Goal: Find specific page/section: Find specific page/section

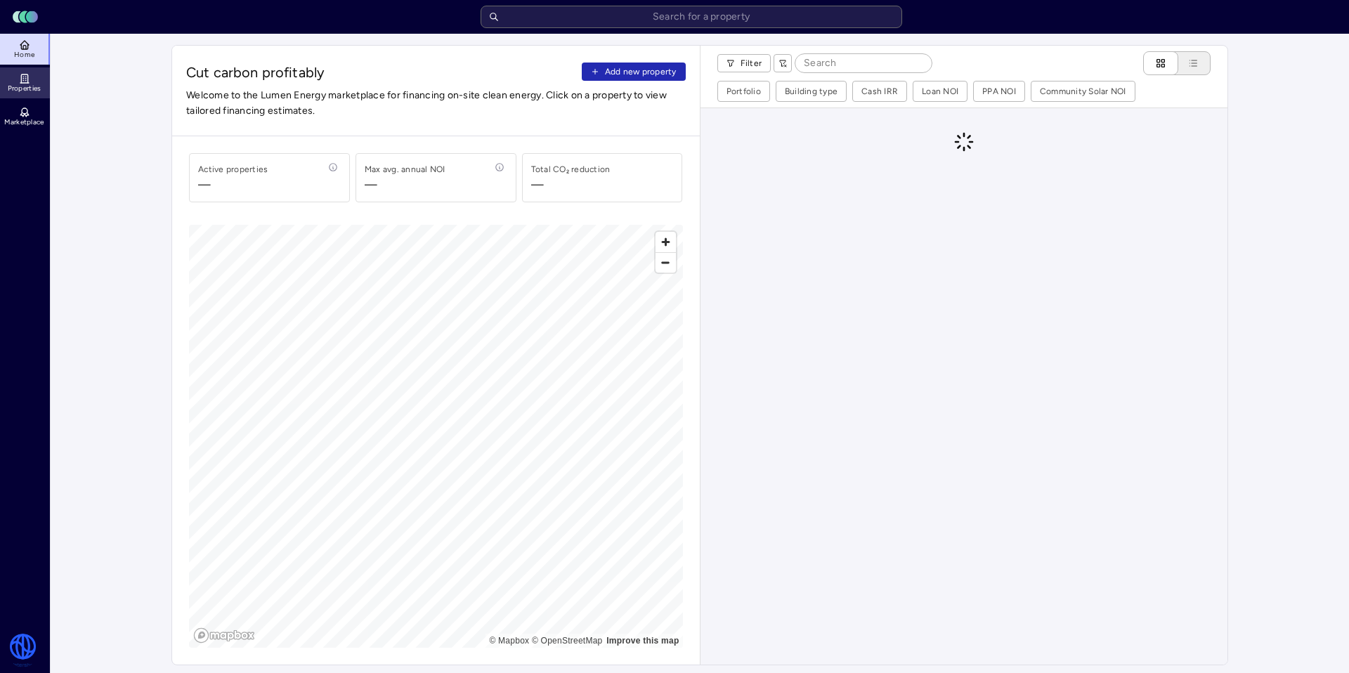
click at [27, 76] on icon at bounding box center [24, 78] width 11 height 11
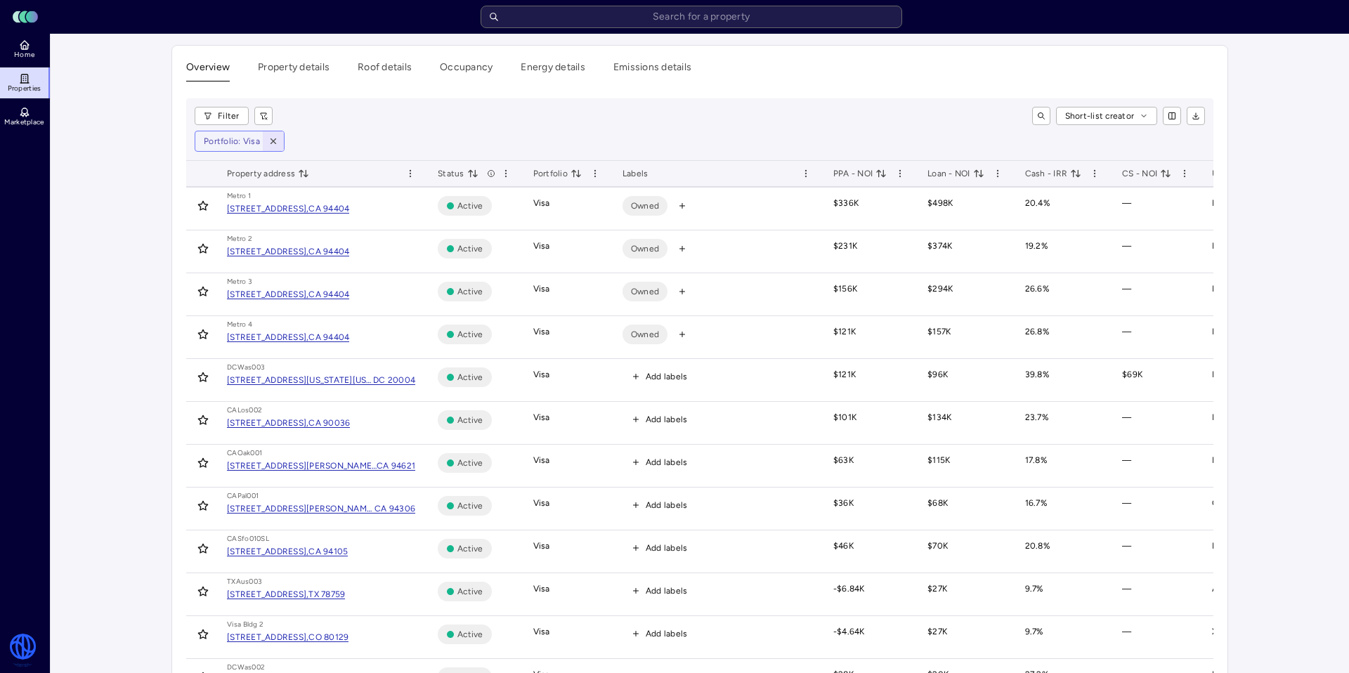
click at [273, 137] on icon "button" at bounding box center [273, 141] width 10 height 10
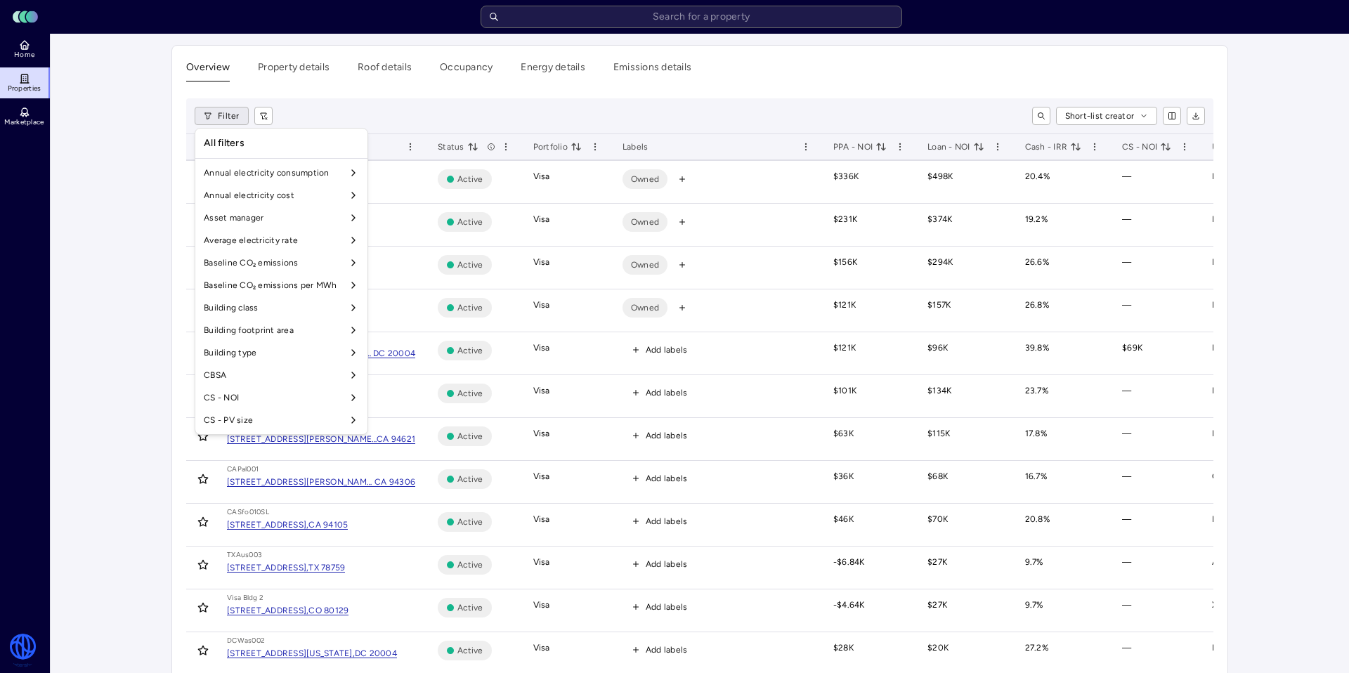
click at [225, 116] on html "Toggle Sidebar Lumen Energy Logo Home Properties Marketplace Watershed [PERSON_…" at bounding box center [674, 648] width 1349 height 1297
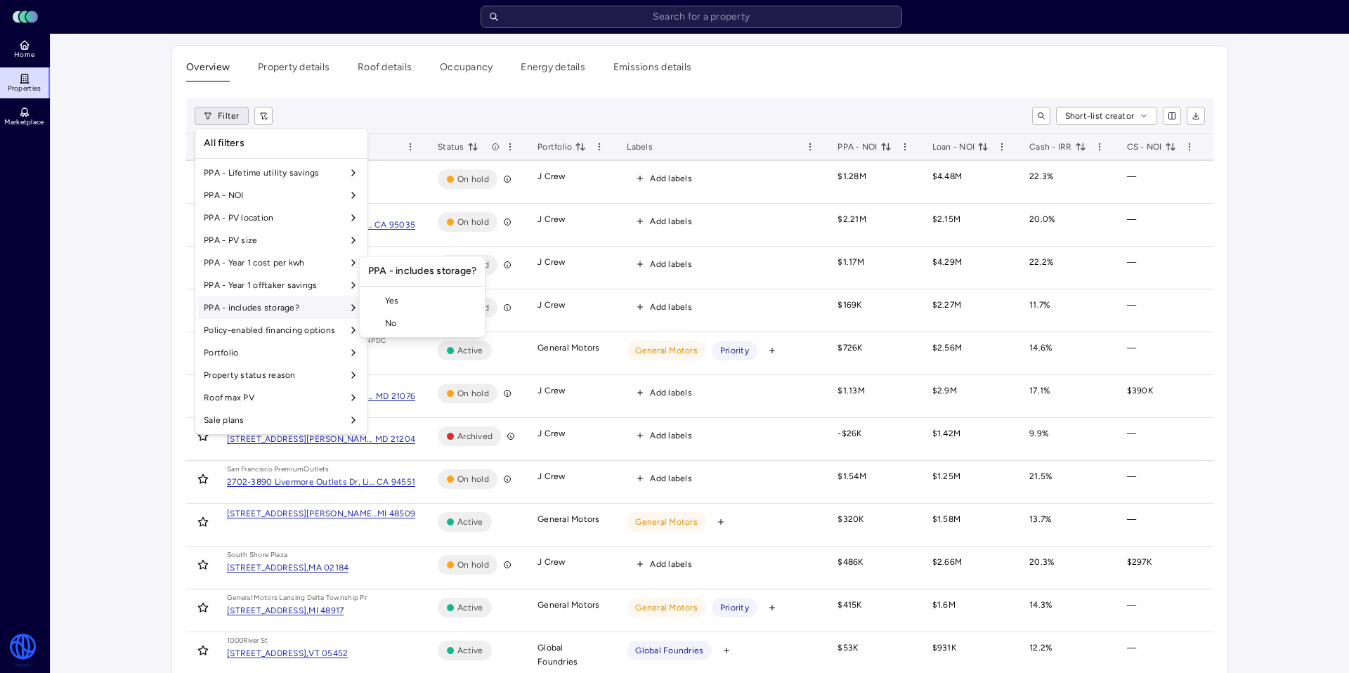
scroll to position [1052, 0]
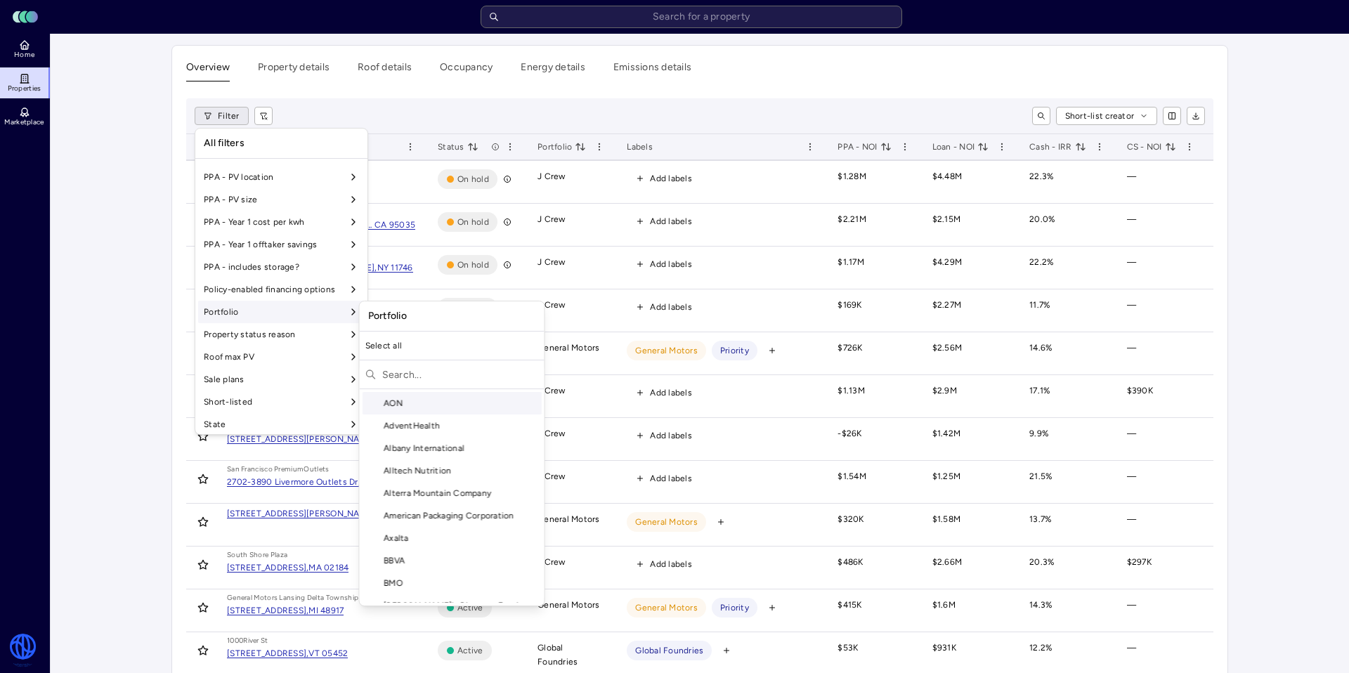
click at [318, 307] on div "Portfolio" at bounding box center [281, 312] width 166 height 22
click at [429, 373] on input "text" at bounding box center [460, 374] width 157 height 22
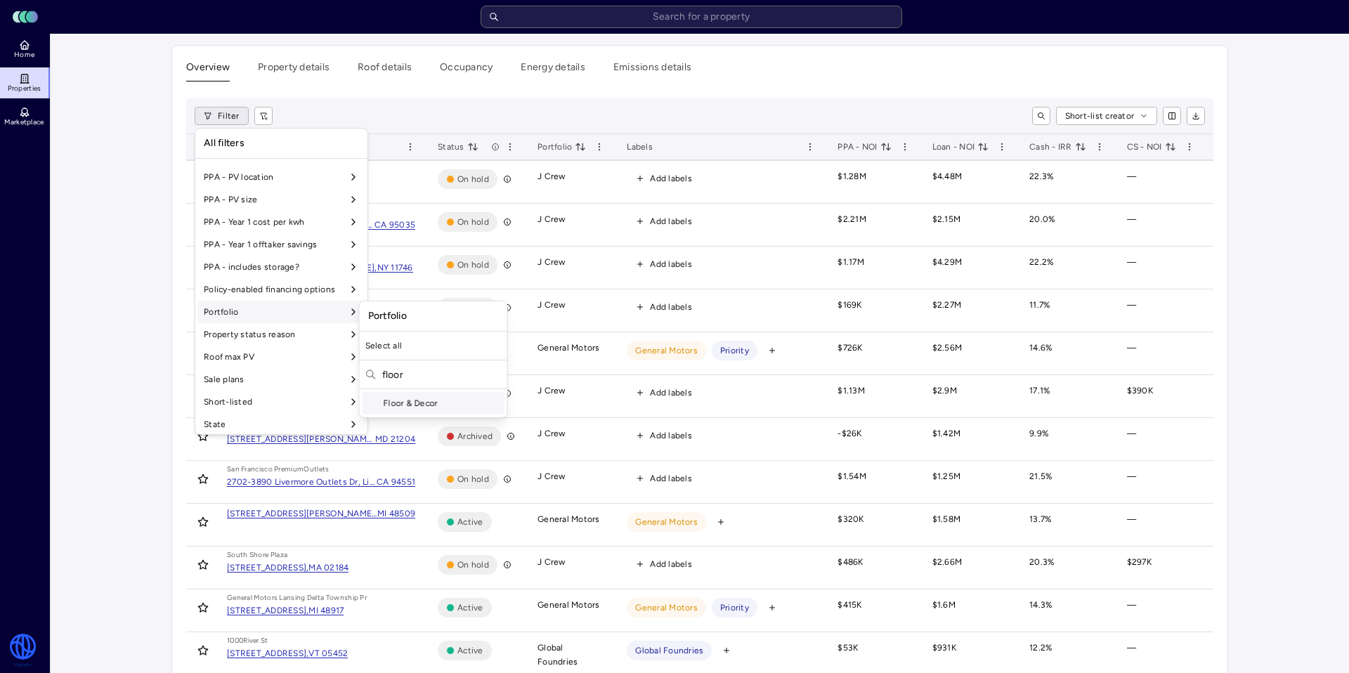
type input "floor"
click at [452, 405] on div "Floor & Decor" at bounding box center [433, 403] width 142 height 22
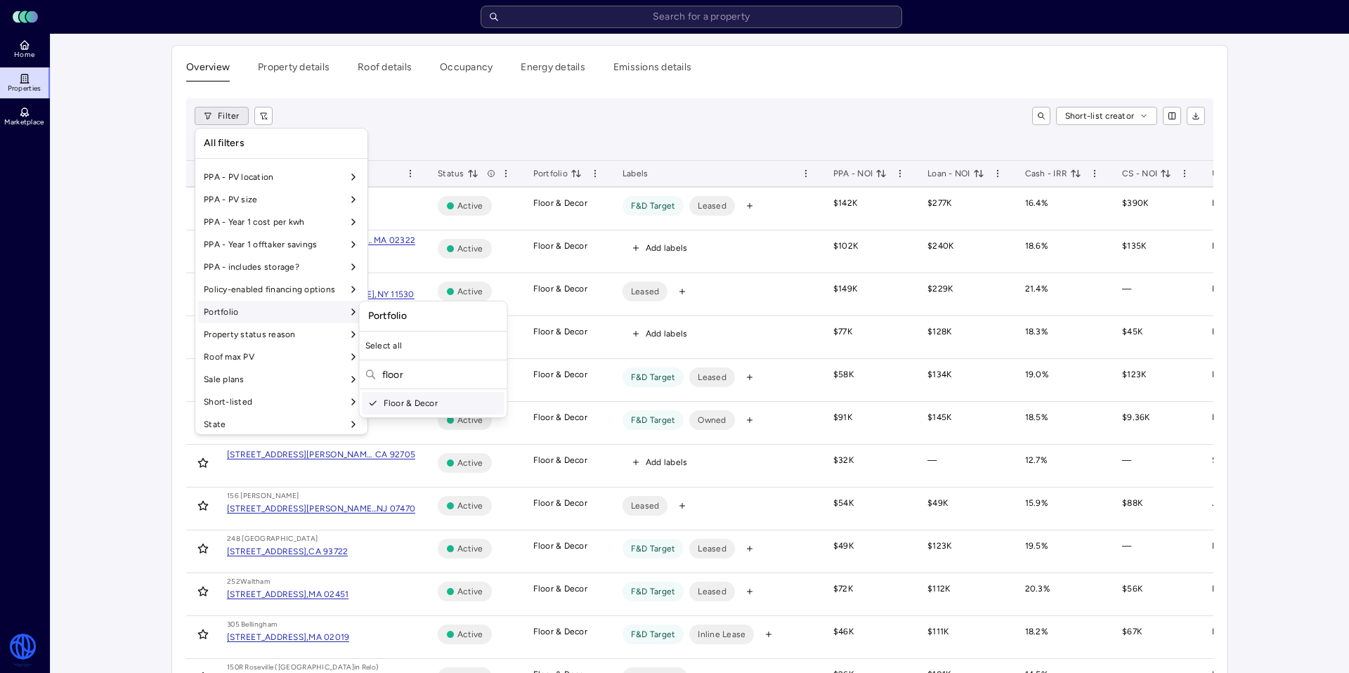
click at [522, 115] on html "Toggle Sidebar Lumen Energy Logo Home Properties Marketplace Watershed [PERSON_…" at bounding box center [674, 679] width 1349 height 1358
